Goal: Information Seeking & Learning: Find specific fact

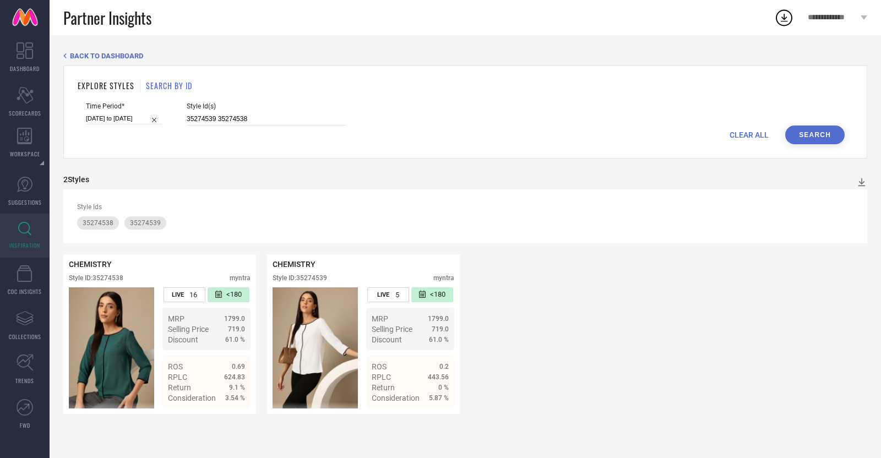
type input "24205390 23201888 13736998 18076088 20437938 24205400 24623640 27400648 2563505…"
select select "6"
select select "2025"
select select "7"
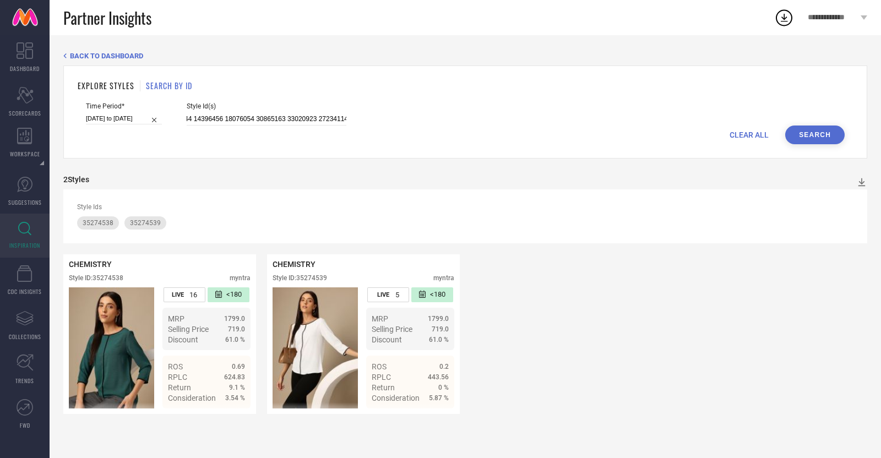
select select "2025"
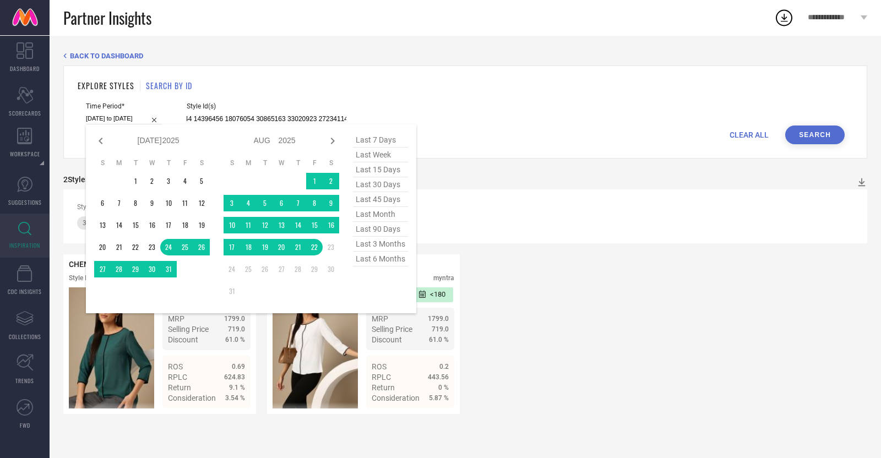
click at [97, 121] on input "[DATE] to [DATE]" at bounding box center [124, 119] width 76 height 12
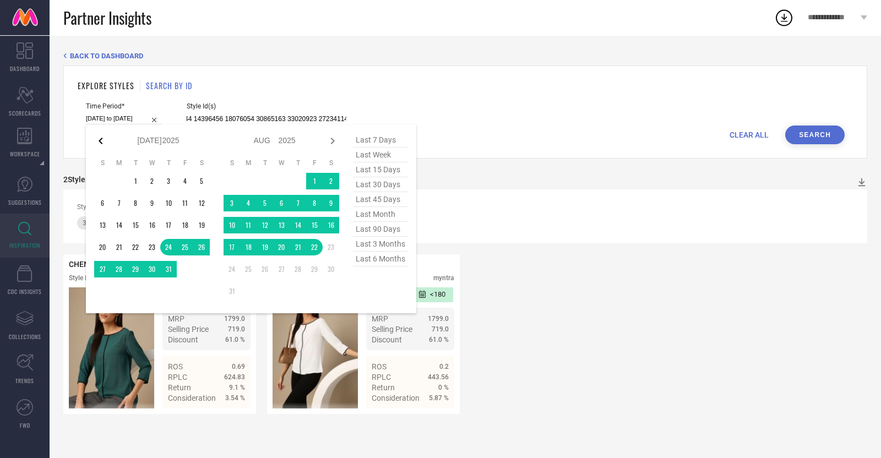
type input "24205390 23201888 13736998 18076088 20437938 24205400 24623640 27400648 2563505…"
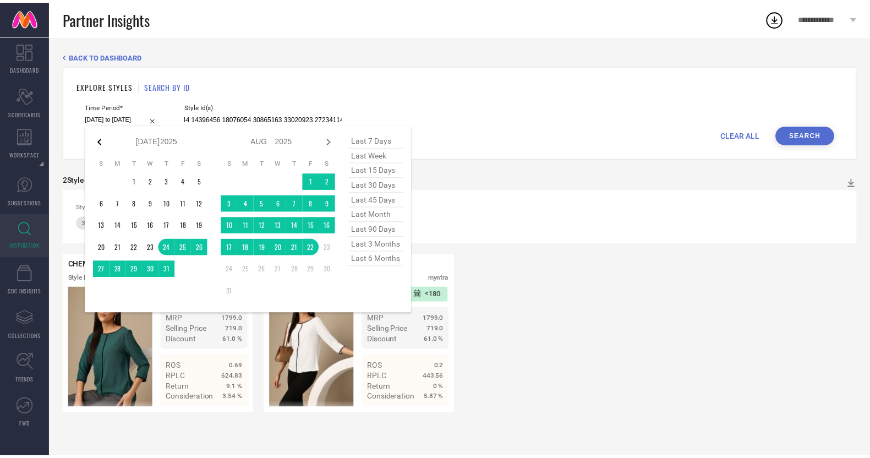
scroll to position [0, 0]
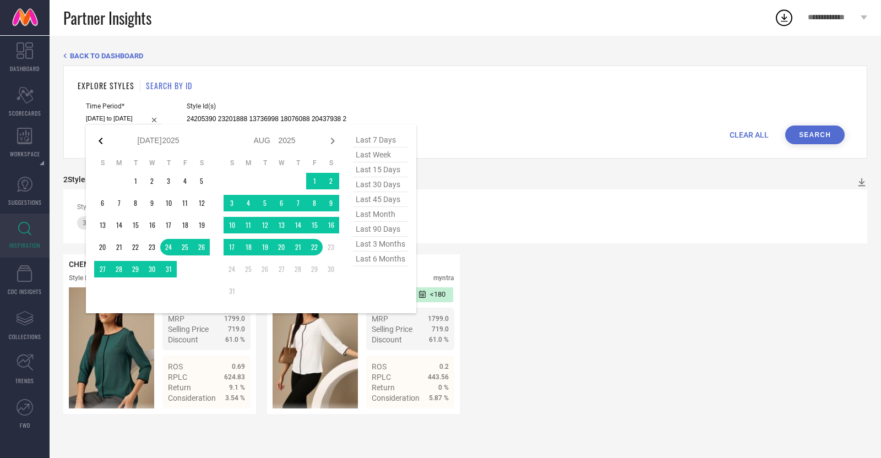
click at [105, 139] on icon at bounding box center [100, 140] width 13 height 13
select select "5"
select select "2025"
select select "6"
select select "2025"
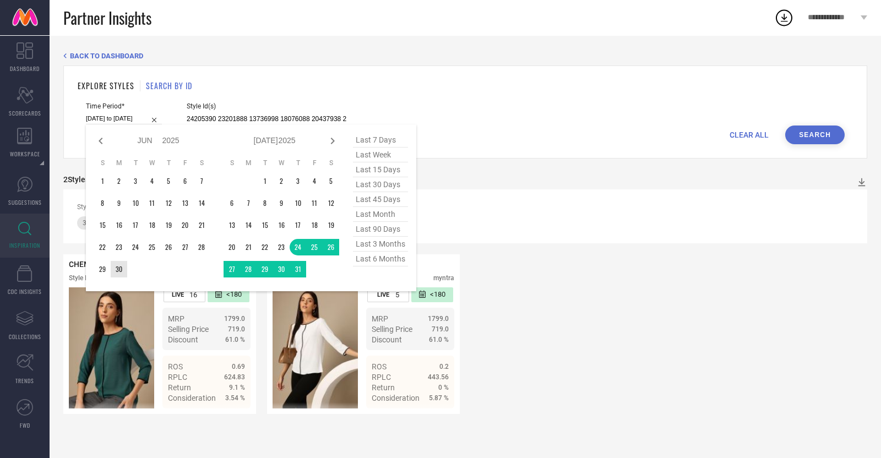
type input "After [DATE]"
click at [122, 271] on td "30" at bounding box center [119, 269] width 17 height 17
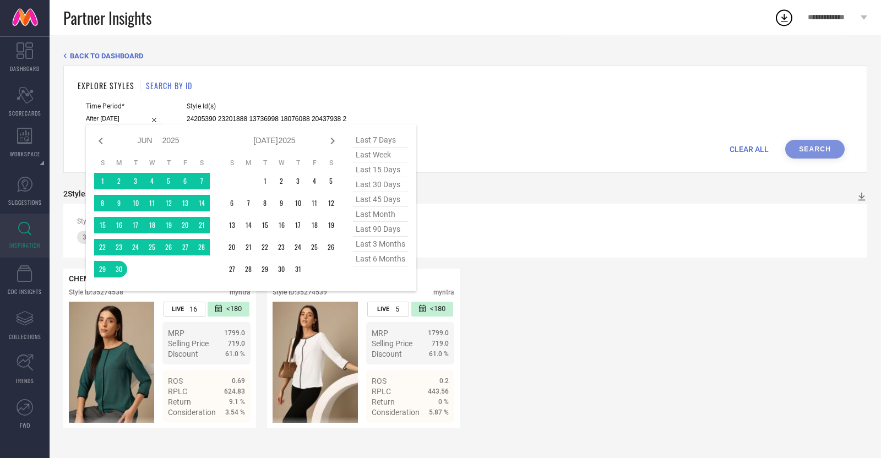
click at [102, 130] on div "Jan Feb Mar Apr May Jun [DATE] Aug Sep Oct Nov [DATE] 2016 2017 2018 2019 2020 …" at bounding box center [251, 207] width 330 height 167
click at [101, 137] on icon at bounding box center [100, 140] width 13 height 13
select select "4"
select select "2025"
select select "5"
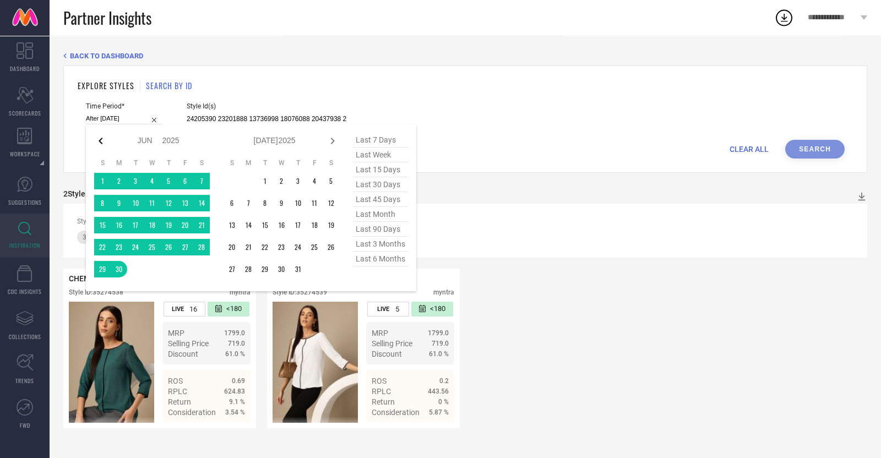
select select "2025"
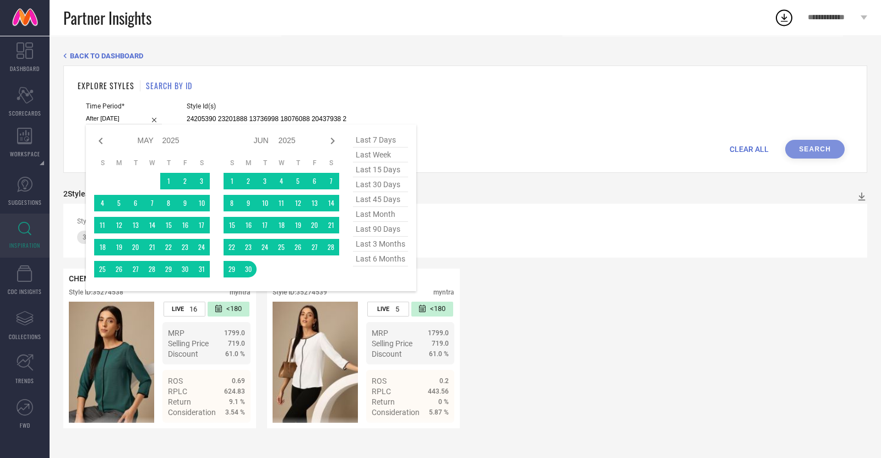
click at [101, 137] on icon at bounding box center [100, 140] width 13 height 13
select select "3"
select select "2025"
select select "4"
select select "2025"
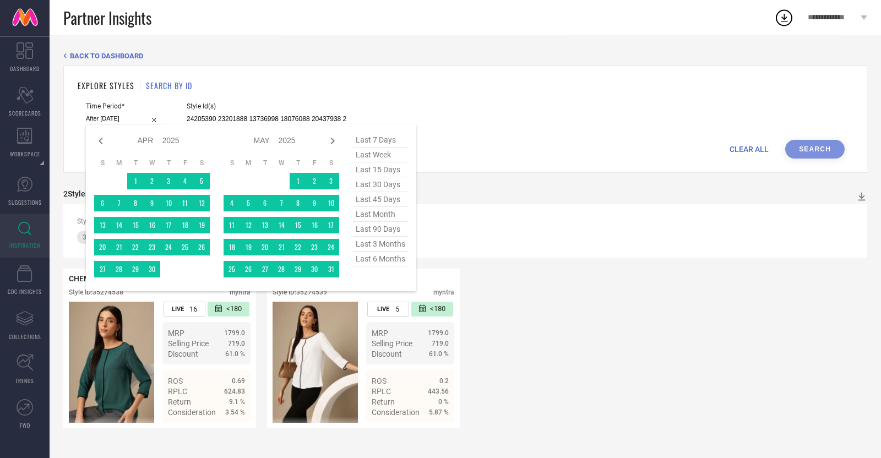
click at [101, 137] on icon at bounding box center [100, 140] width 13 height 13
select select "2"
select select "2025"
select select "3"
select select "2025"
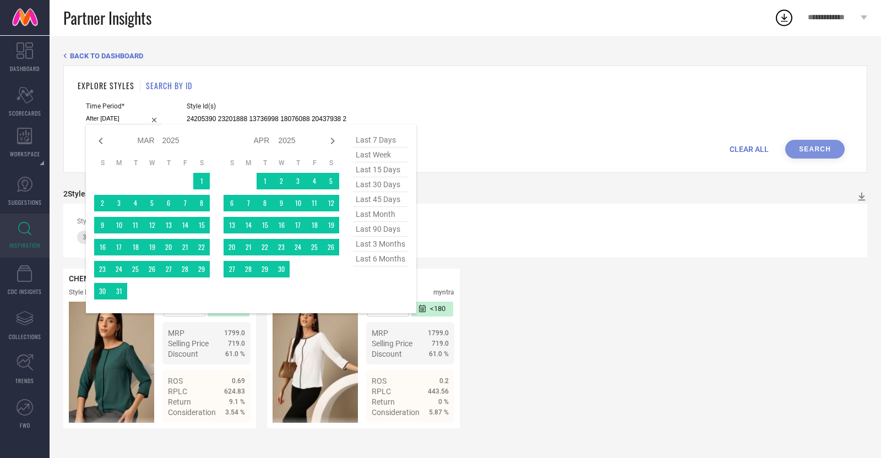
click at [101, 137] on icon at bounding box center [100, 140] width 13 height 13
select select "1"
select select "2025"
select select "2"
select select "2025"
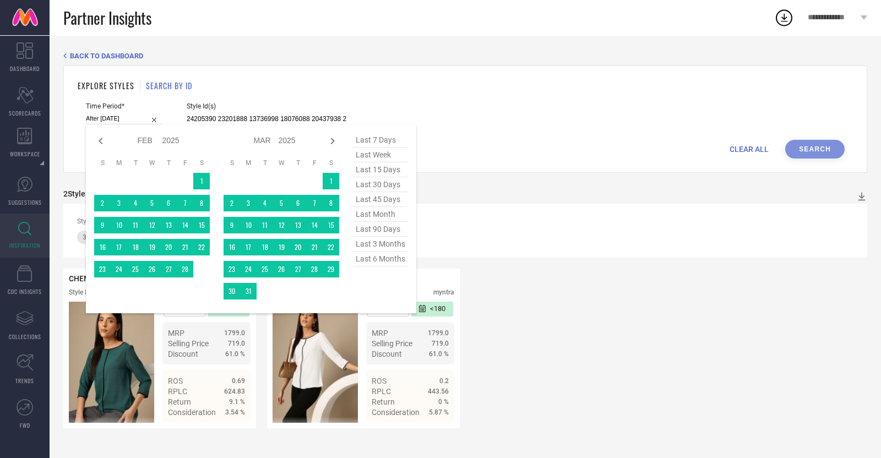
click at [101, 137] on icon at bounding box center [100, 140] width 13 height 13
select select "2025"
select select "1"
select select "2025"
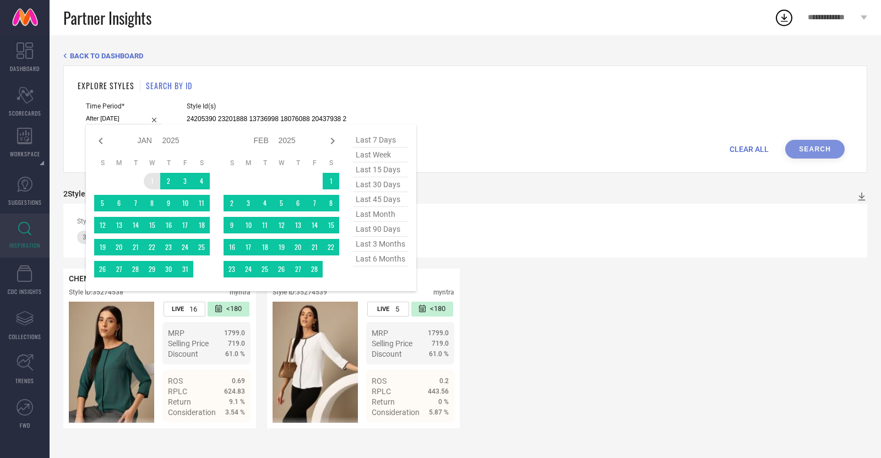
type input "[DATE] to [DATE]"
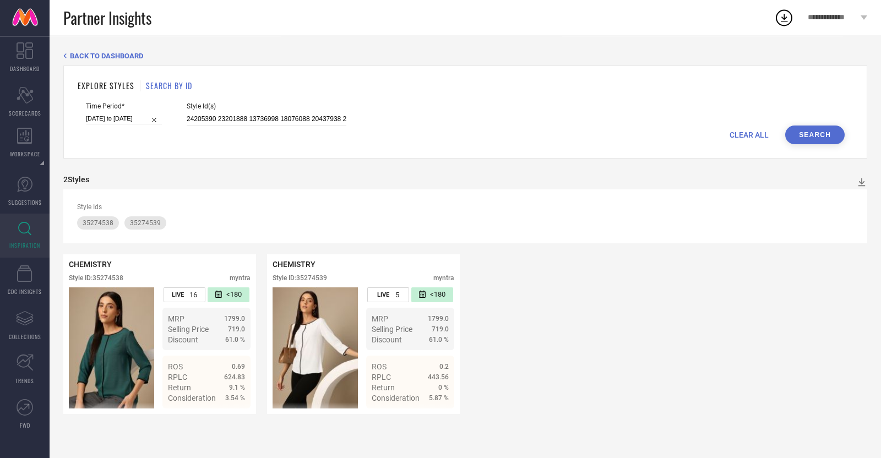
click at [824, 140] on button "Search" at bounding box center [814, 135] width 59 height 19
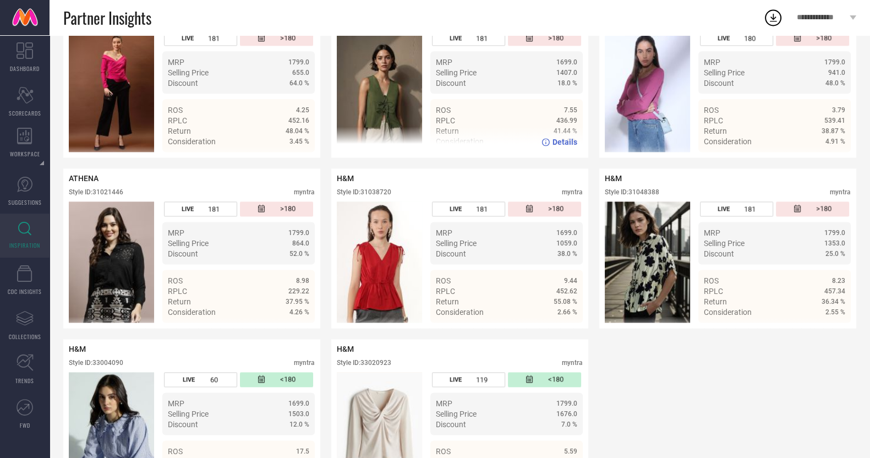
scroll to position [1901, 0]
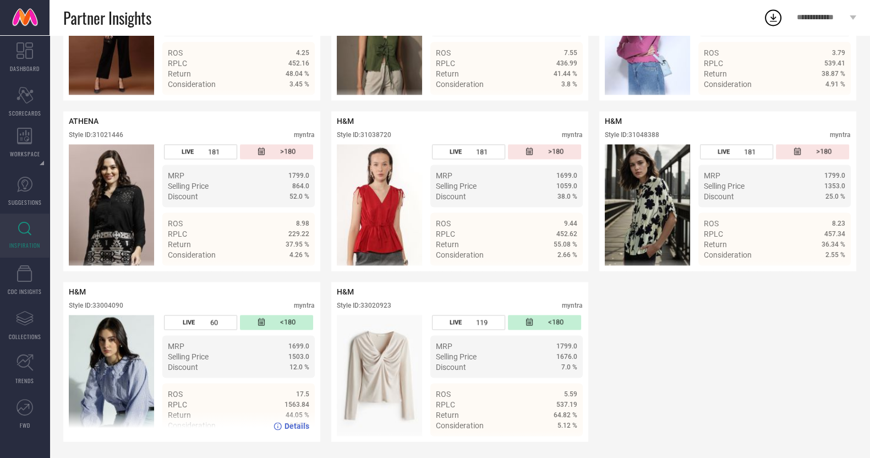
click at [119, 304] on div "Style ID: 33004090" at bounding box center [96, 306] width 54 height 8
copy div "33004090"
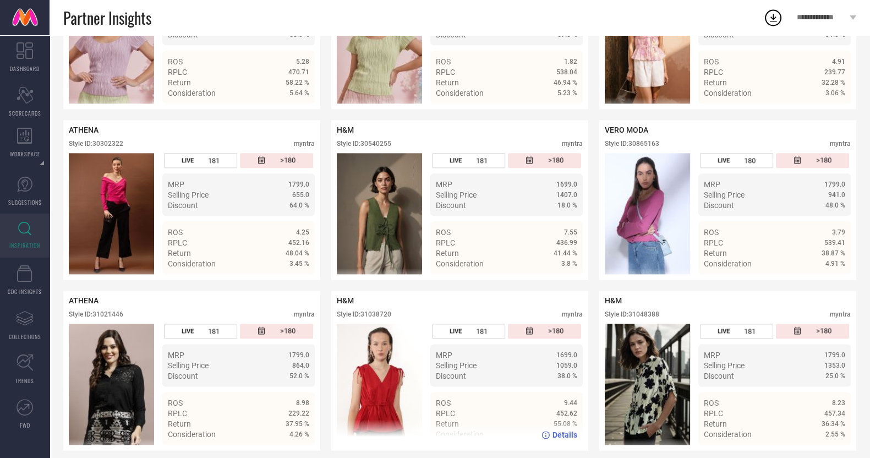
scroll to position [1697, 0]
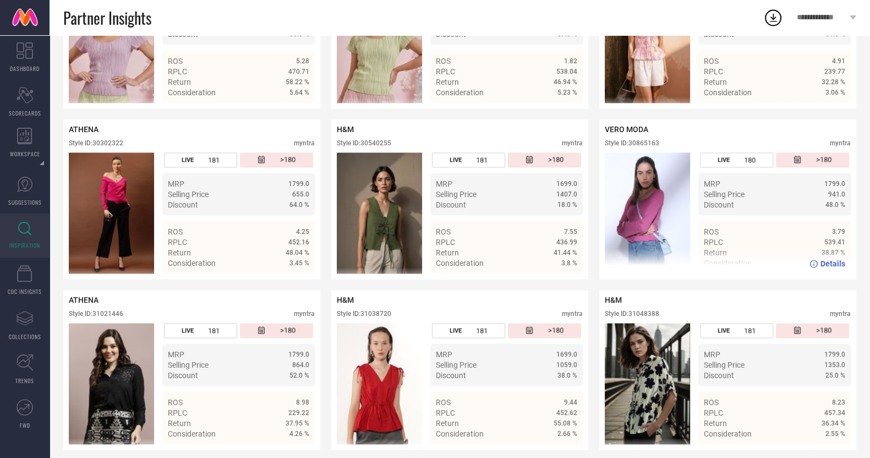
click at [661, 152] on div "Style ID: 30865163 myntra" at bounding box center [728, 145] width 246 height 13
click at [650, 147] on div "Style ID: 30865163" at bounding box center [632, 143] width 54 height 8
copy div "30865163"
